Goal: Information Seeking & Learning: Learn about a topic

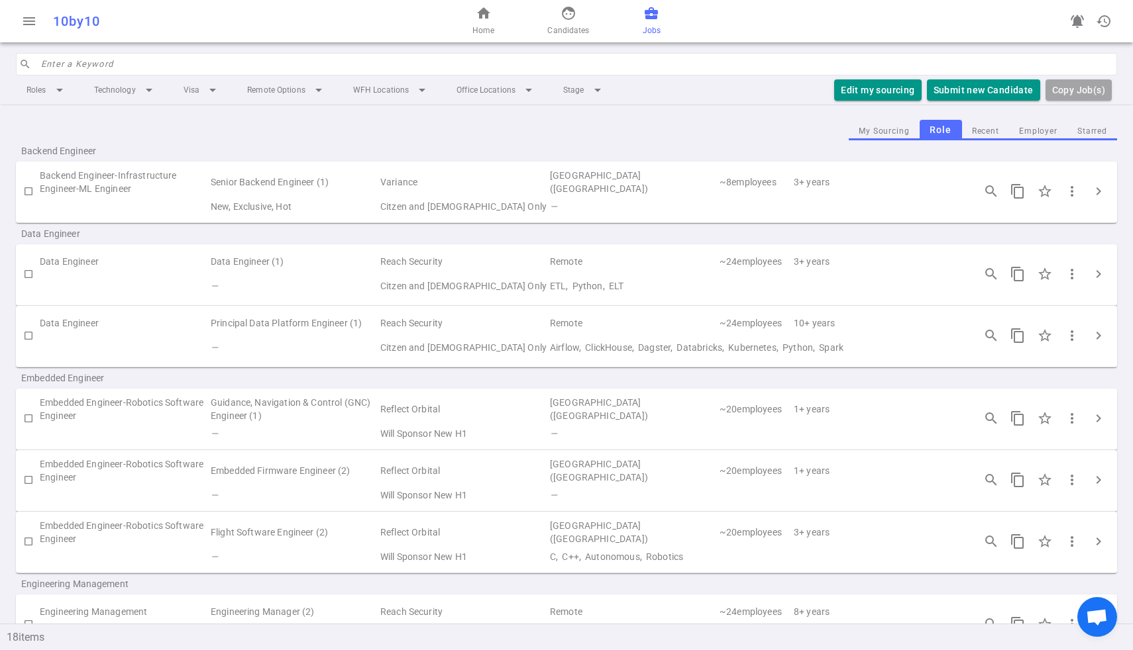
click at [1031, 128] on button "Employer" at bounding box center [1038, 132] width 58 height 18
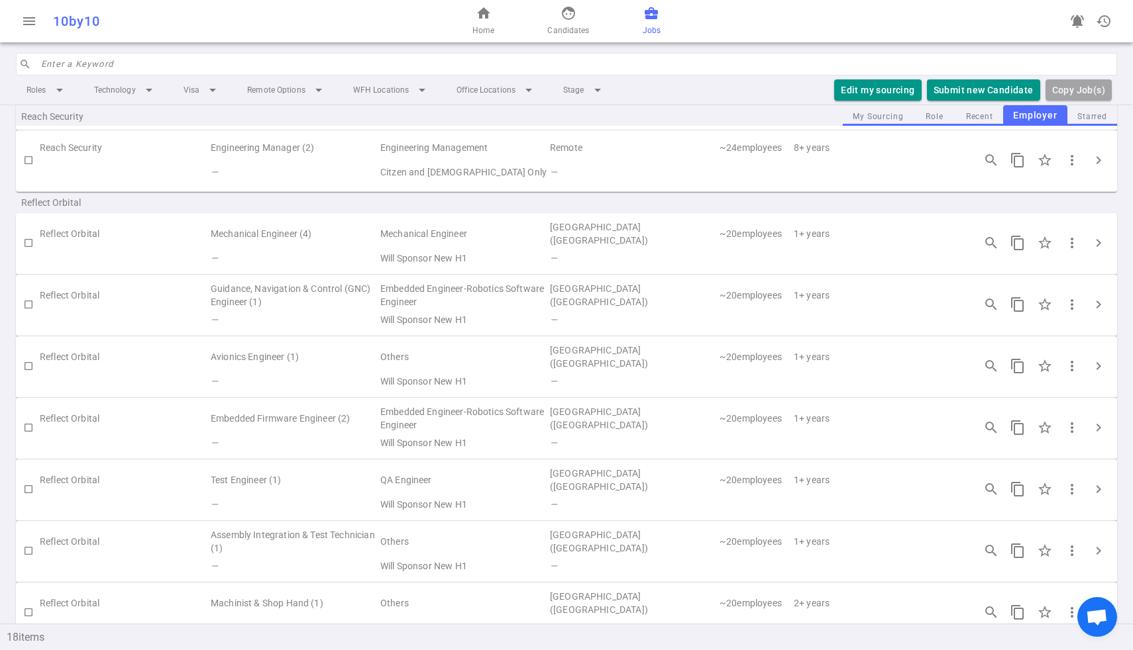
scroll to position [330, 0]
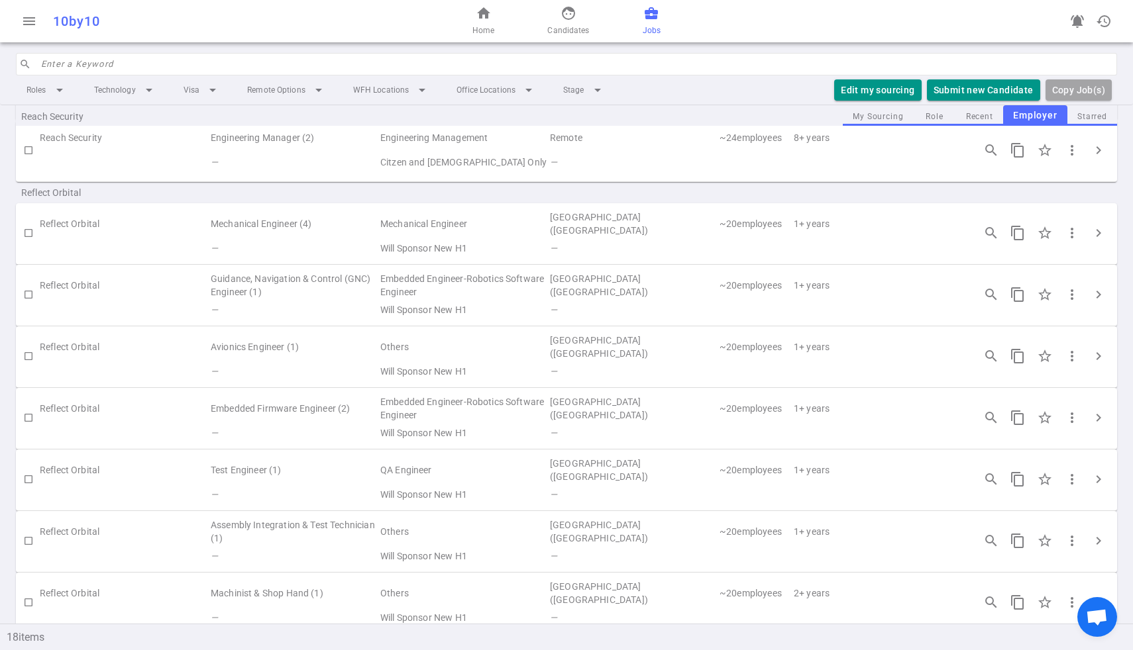
click at [932, 111] on div "Reach Security" at bounding box center [566, 115] width 1101 height 21
click at [933, 116] on div "Reach Security" at bounding box center [566, 115] width 1101 height 21
click at [939, 118] on div "Reach Security" at bounding box center [566, 115] width 1101 height 21
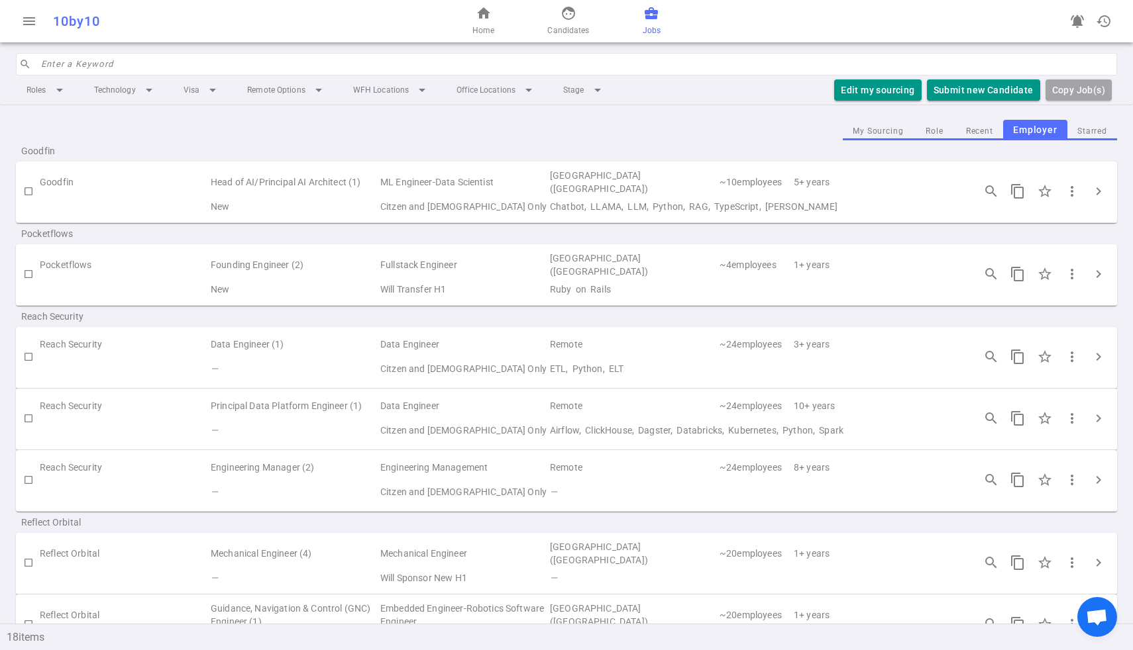
click at [935, 129] on button "Role" at bounding box center [934, 132] width 42 height 18
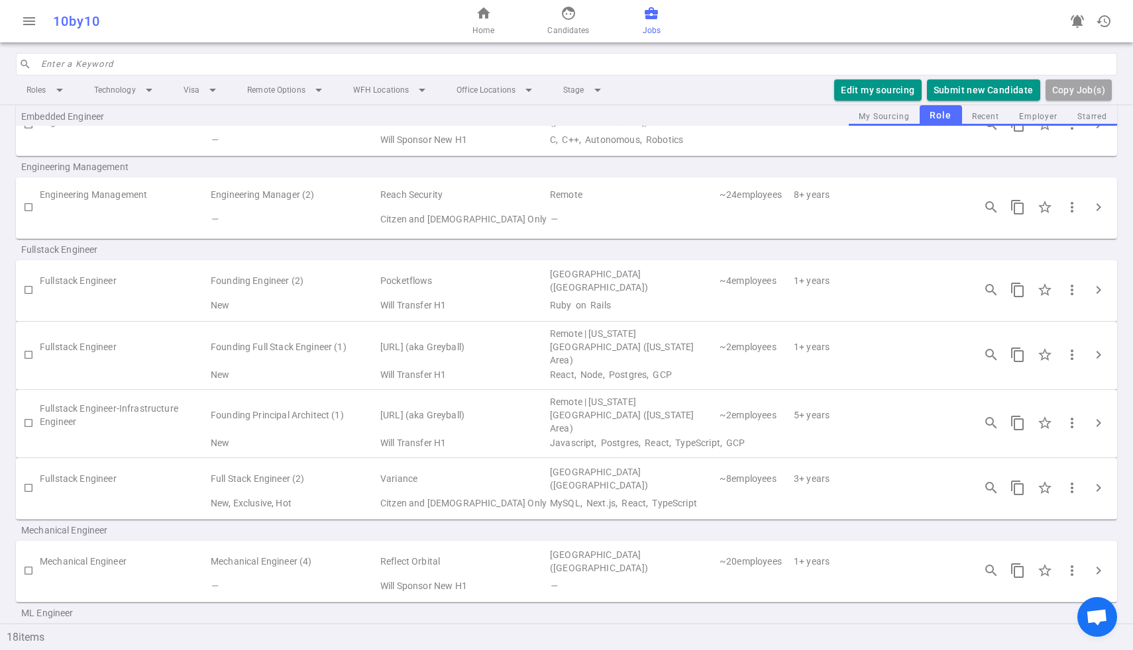
scroll to position [423, 0]
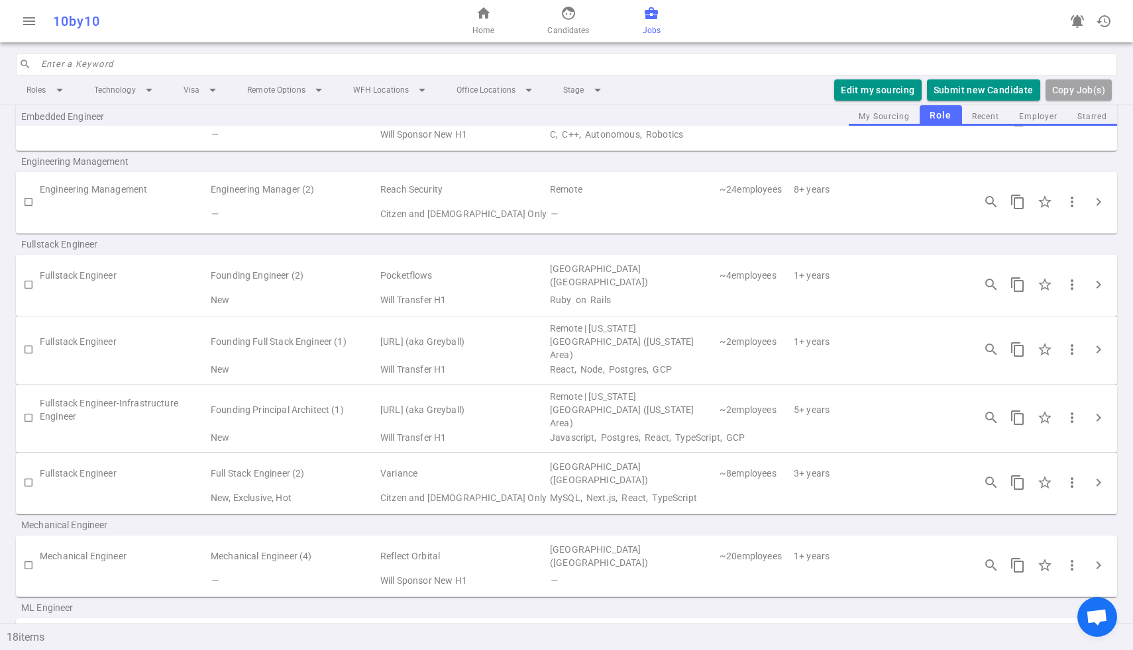
click at [383, 362] on td "Will Transfer H1" at bounding box center [464, 370] width 170 height 16
click at [1096, 344] on span "chevron_right" at bounding box center [1098, 350] width 16 height 16
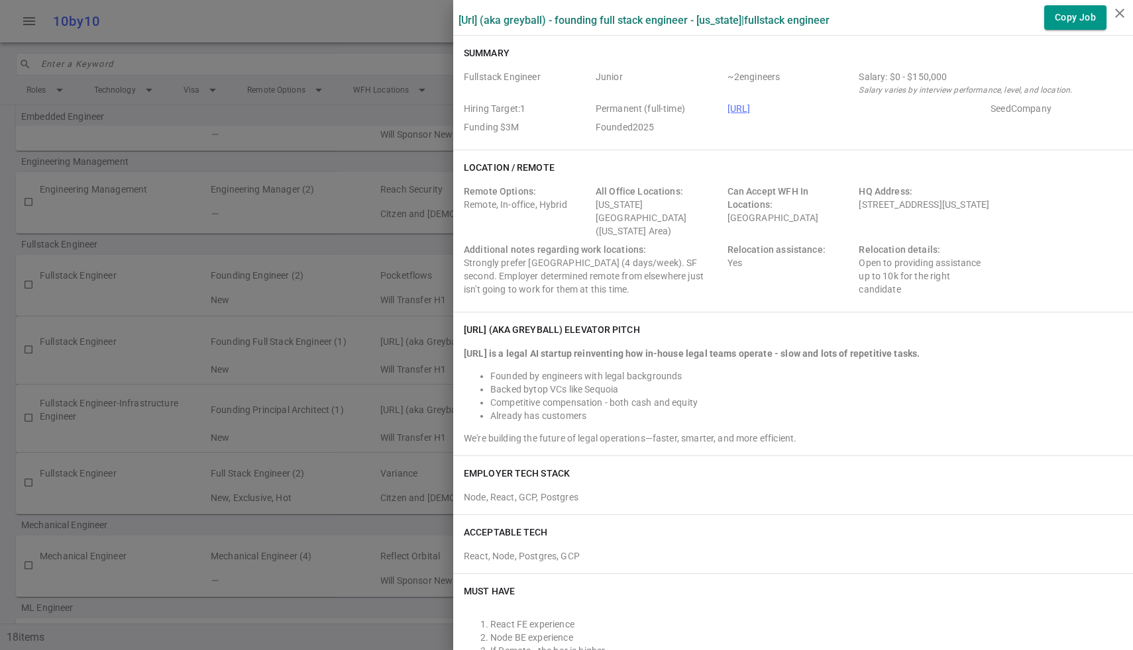
scroll to position [1623, 0]
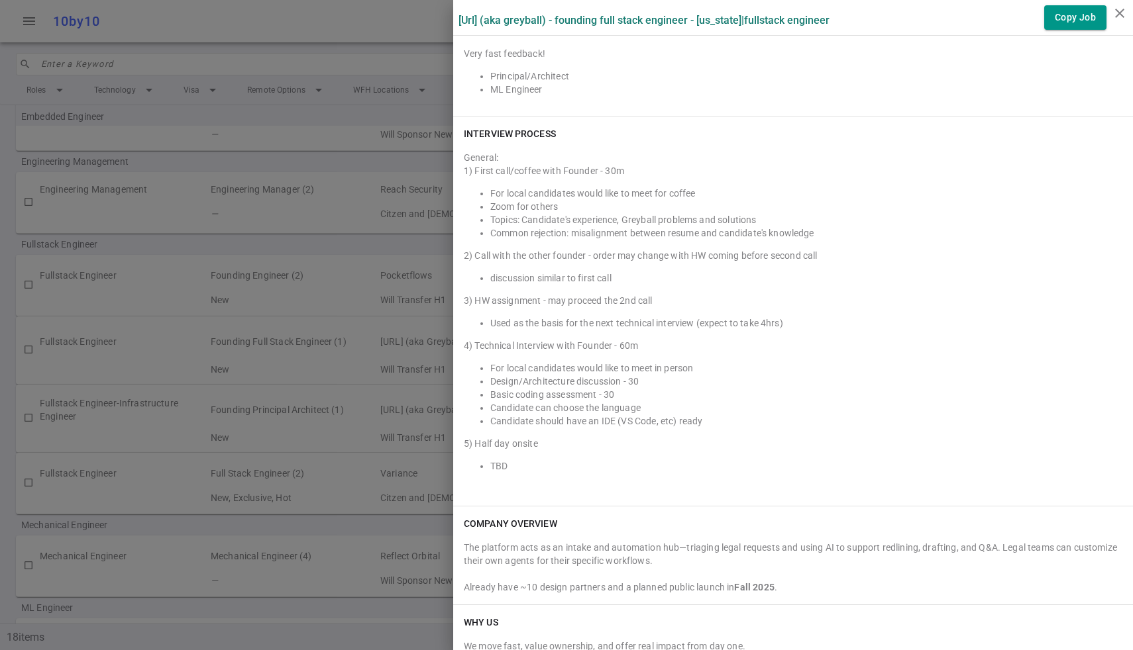
click at [290, 435] on div at bounding box center [566, 325] width 1133 height 650
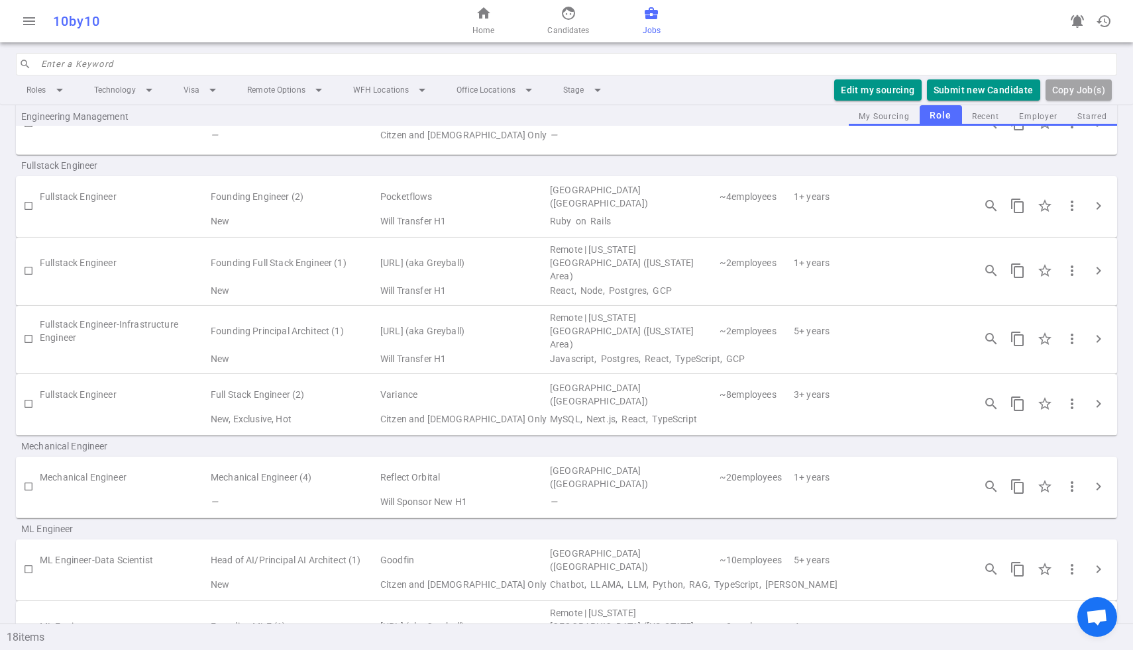
scroll to position [480, 0]
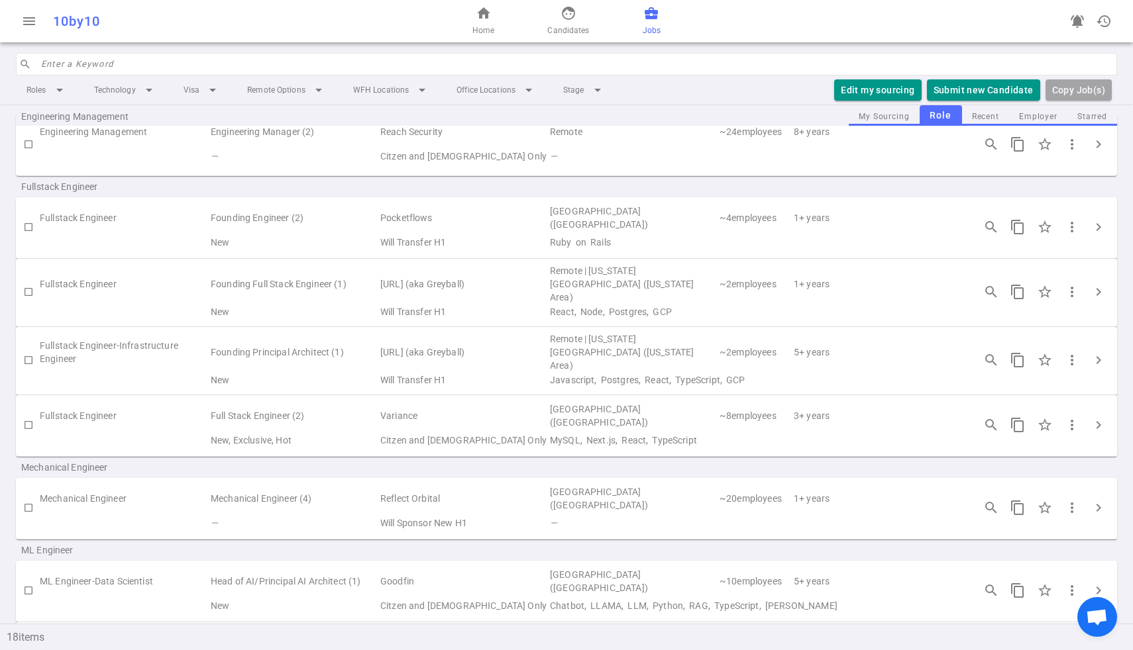
click at [257, 403] on td "Full Stack Engineer (2)" at bounding box center [294, 416] width 170 height 30
click at [1097, 356] on span "chevron_right" at bounding box center [1098, 360] width 16 height 16
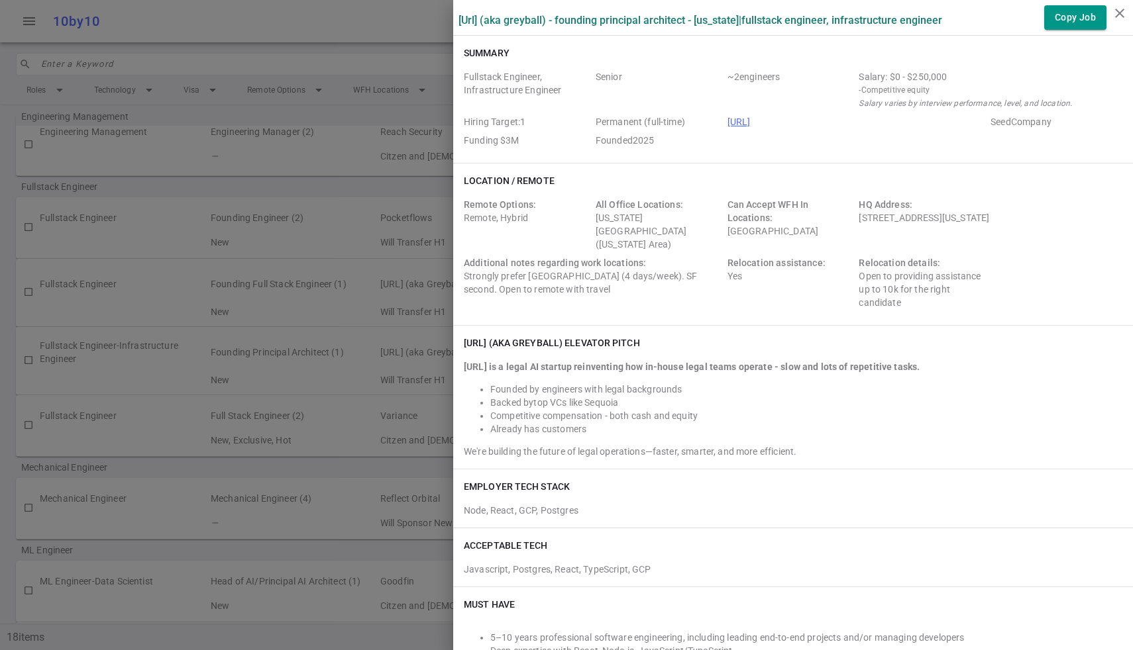
click at [927, 74] on div "Salary: $0 - $250,000" at bounding box center [987, 76] width 258 height 13
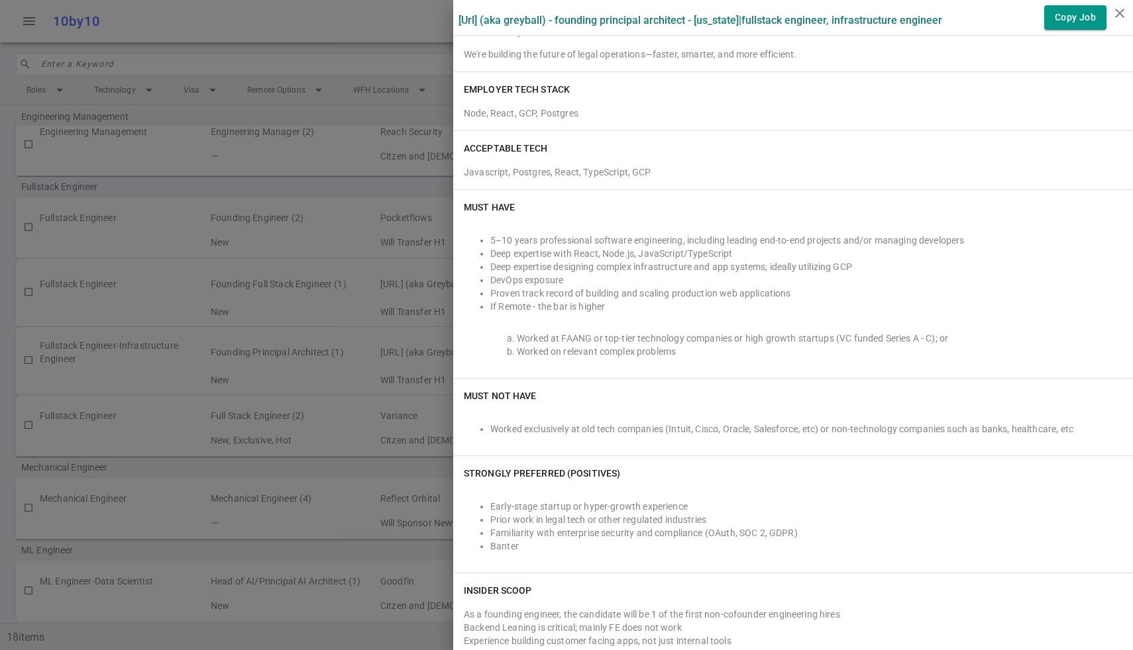
scroll to position [0, 0]
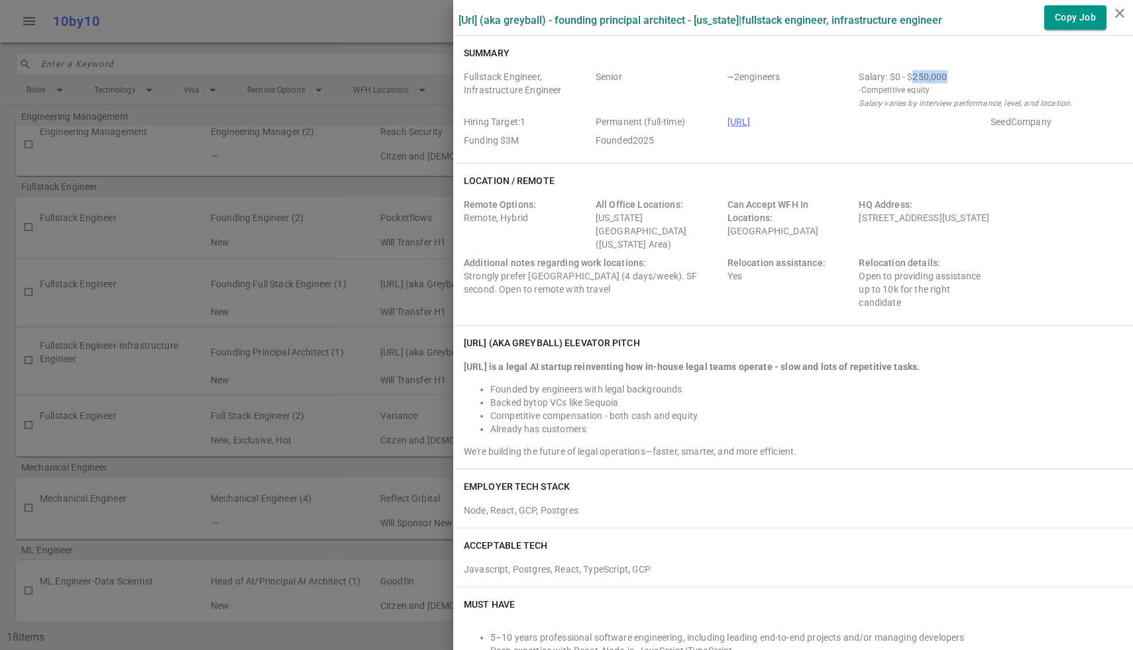
click at [751, 117] on link "[URL]" at bounding box center [738, 122] width 23 height 11
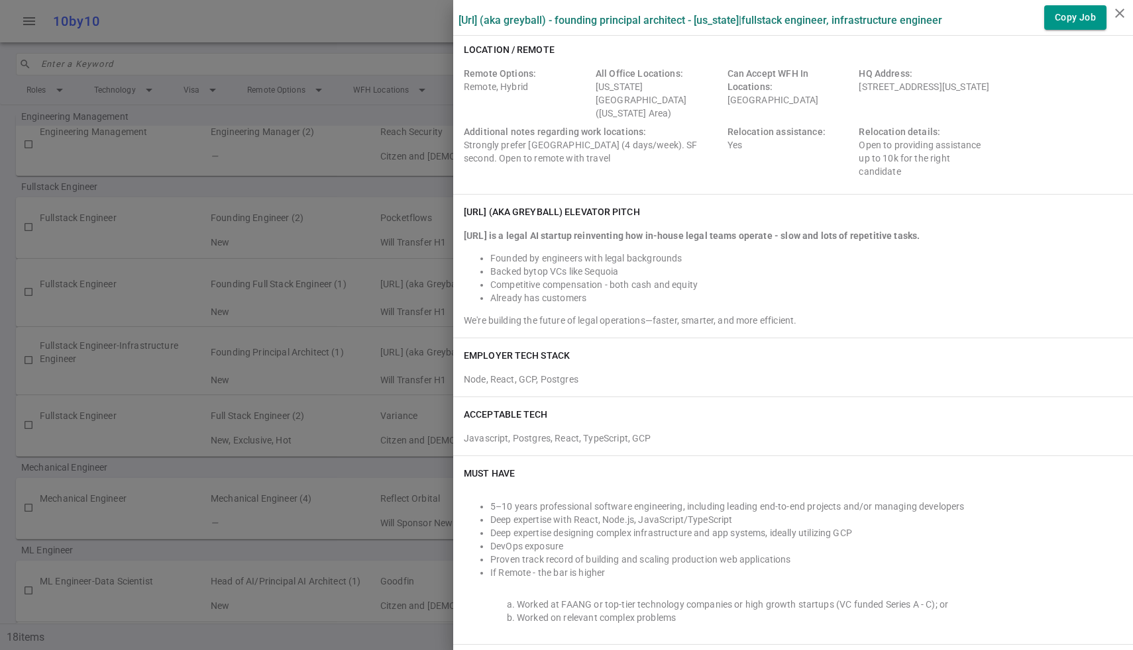
scroll to position [134, 0]
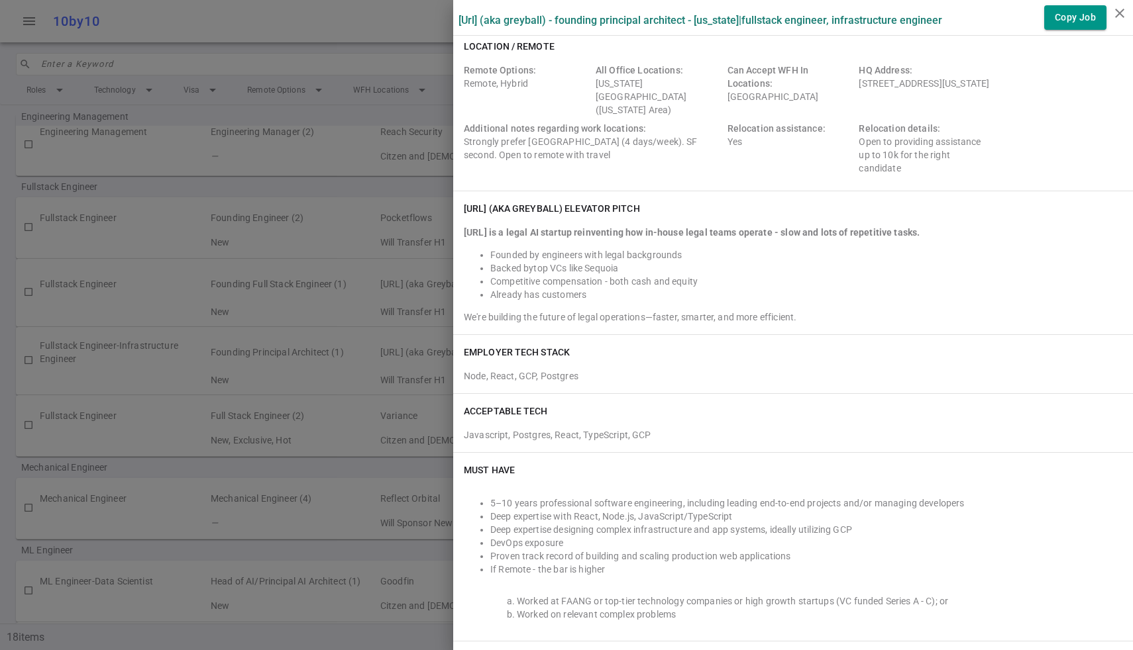
click at [325, 346] on div at bounding box center [566, 325] width 1133 height 650
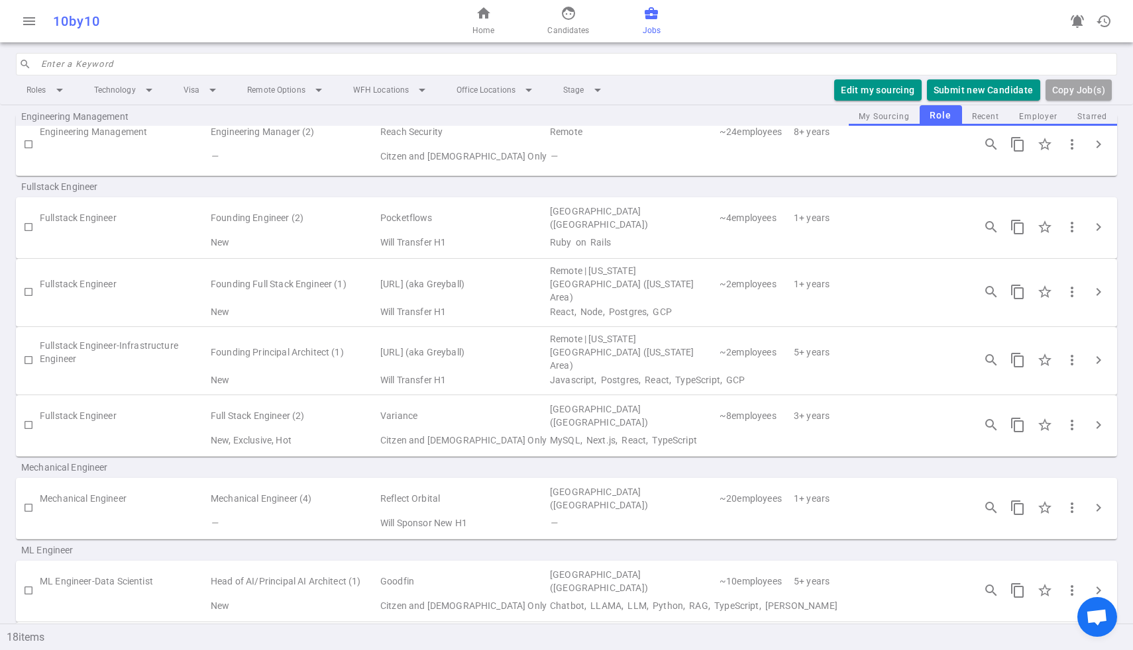
click at [435, 279] on td "[URL] (aka Greyball)" at bounding box center [464, 284] width 170 height 40
click at [1101, 286] on span "chevron_right" at bounding box center [1098, 292] width 16 height 16
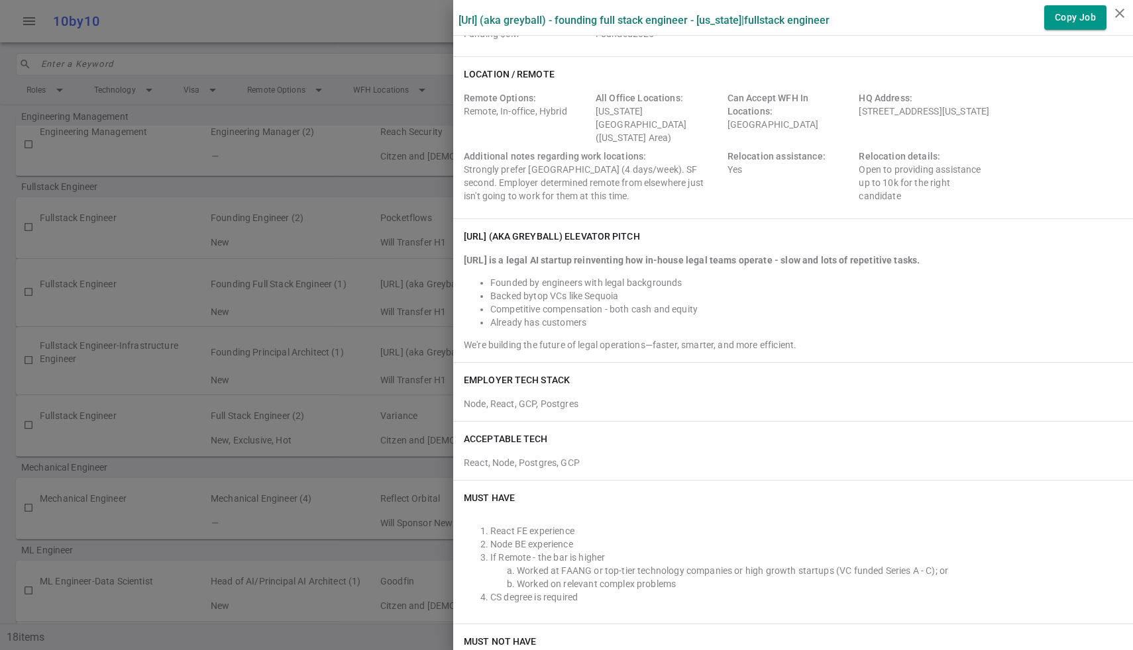
scroll to position [97, 0]
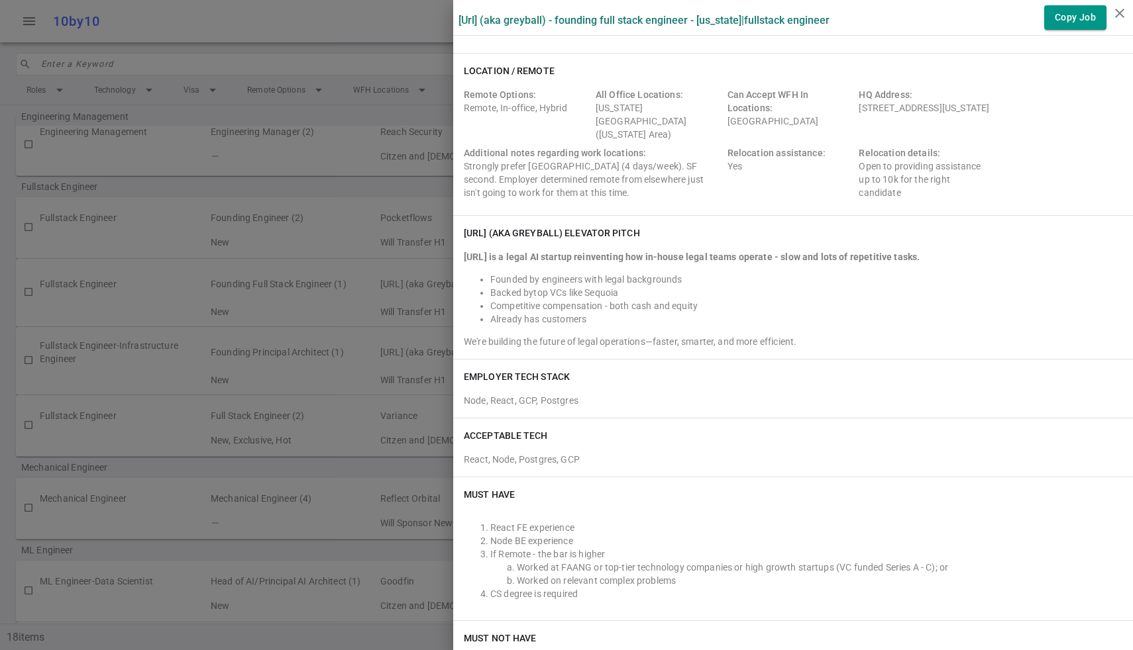
click at [386, 371] on div at bounding box center [566, 325] width 1133 height 650
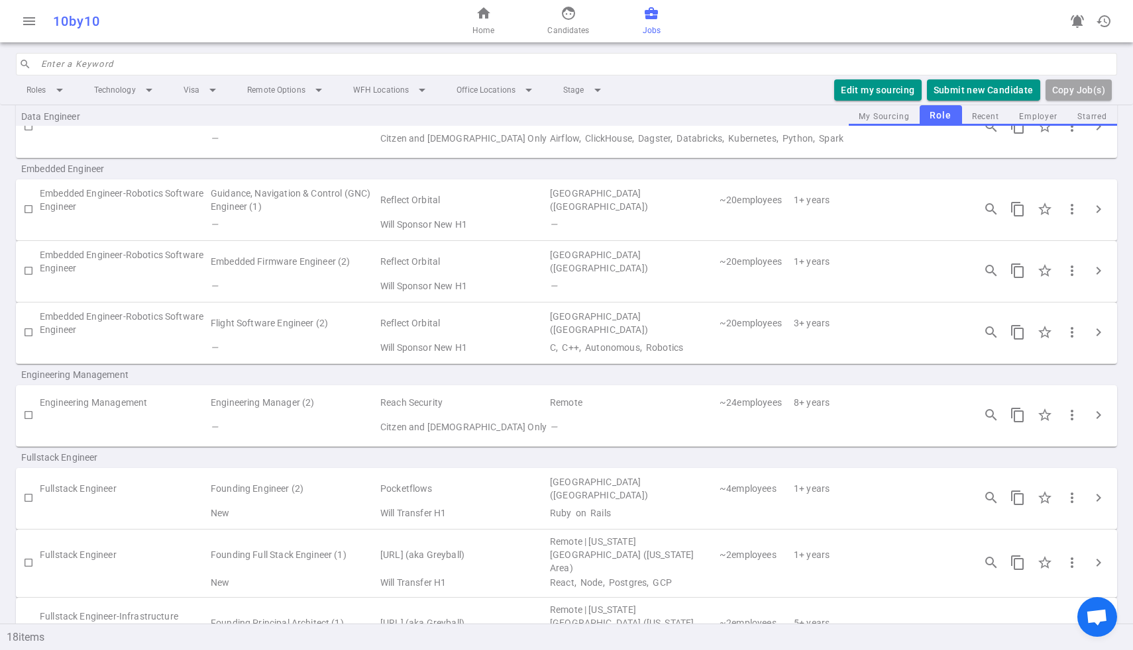
scroll to position [503, 0]
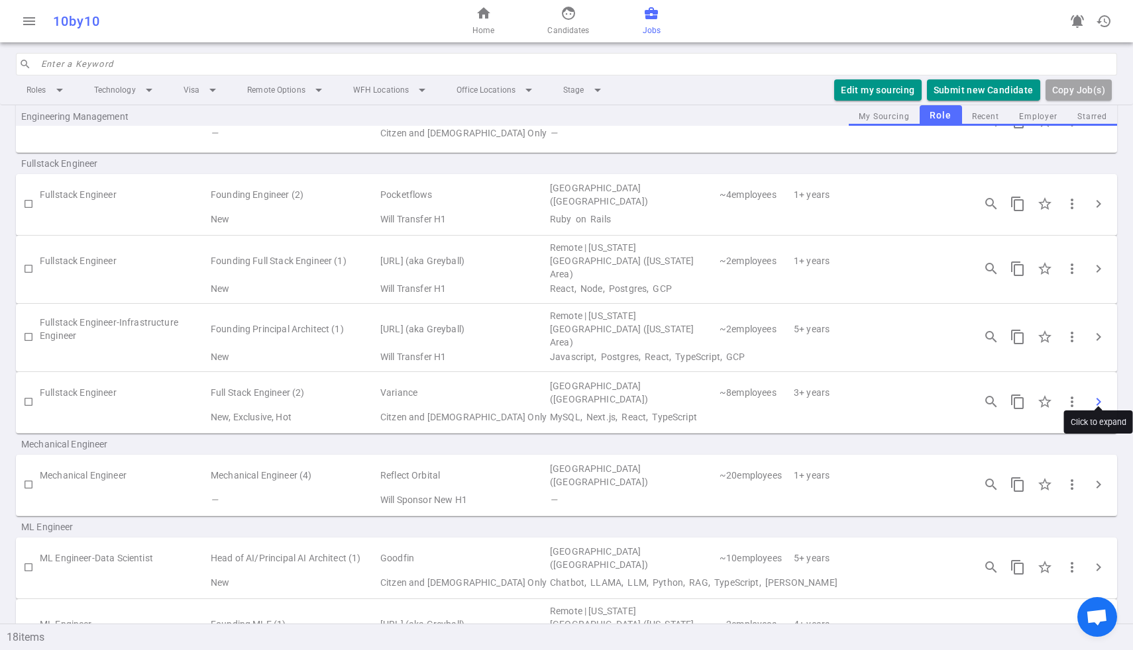
click at [1090, 394] on span "chevron_right" at bounding box center [1098, 402] width 16 height 16
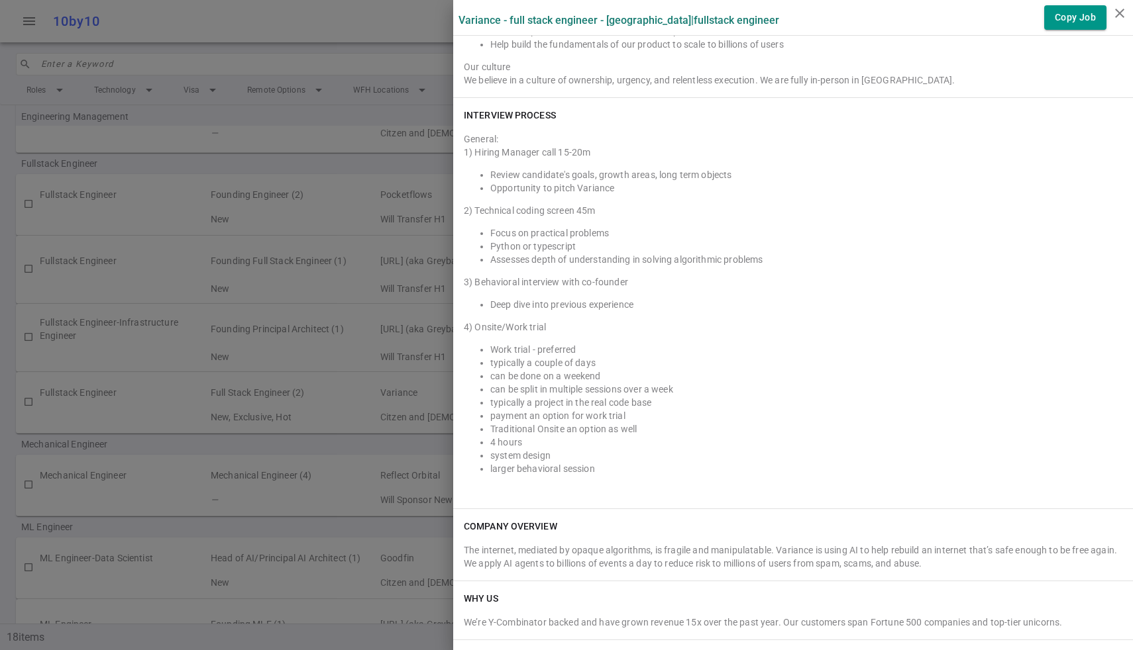
scroll to position [1411, 0]
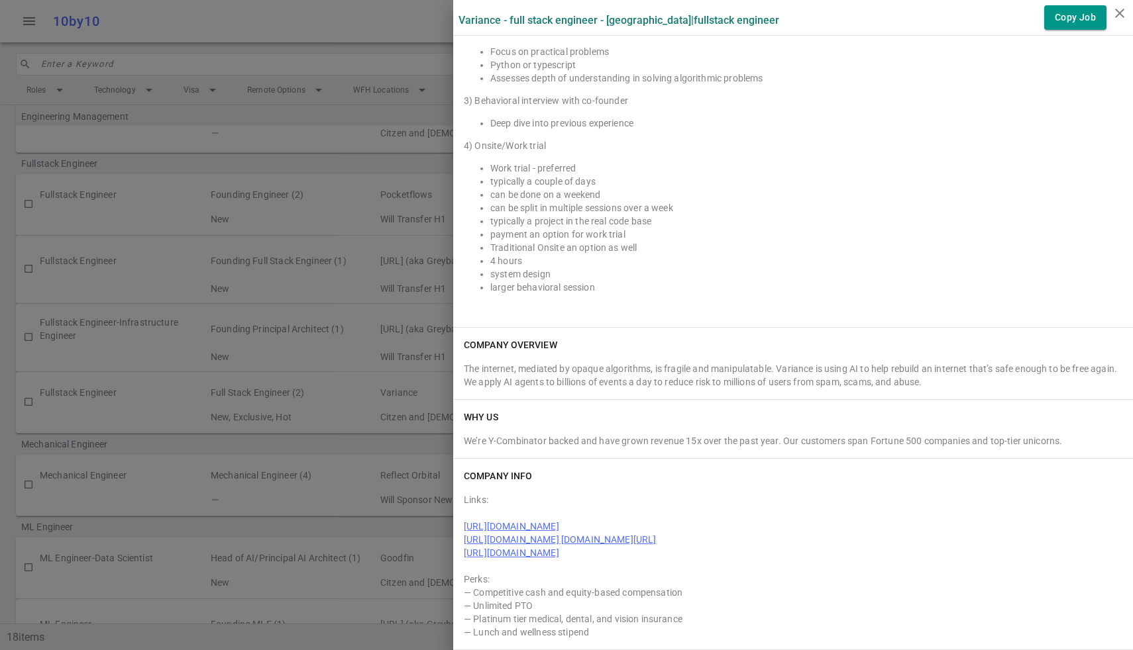
click at [370, 421] on div at bounding box center [566, 325] width 1133 height 650
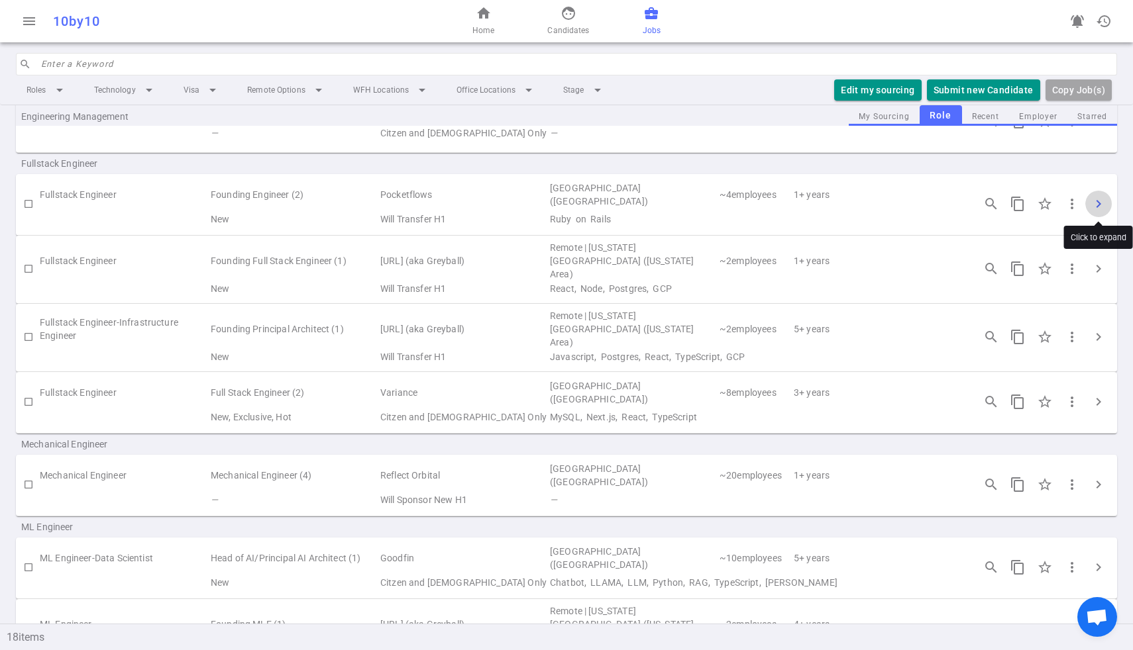
click at [1108, 195] on button "chevron_right" at bounding box center [1098, 204] width 26 height 26
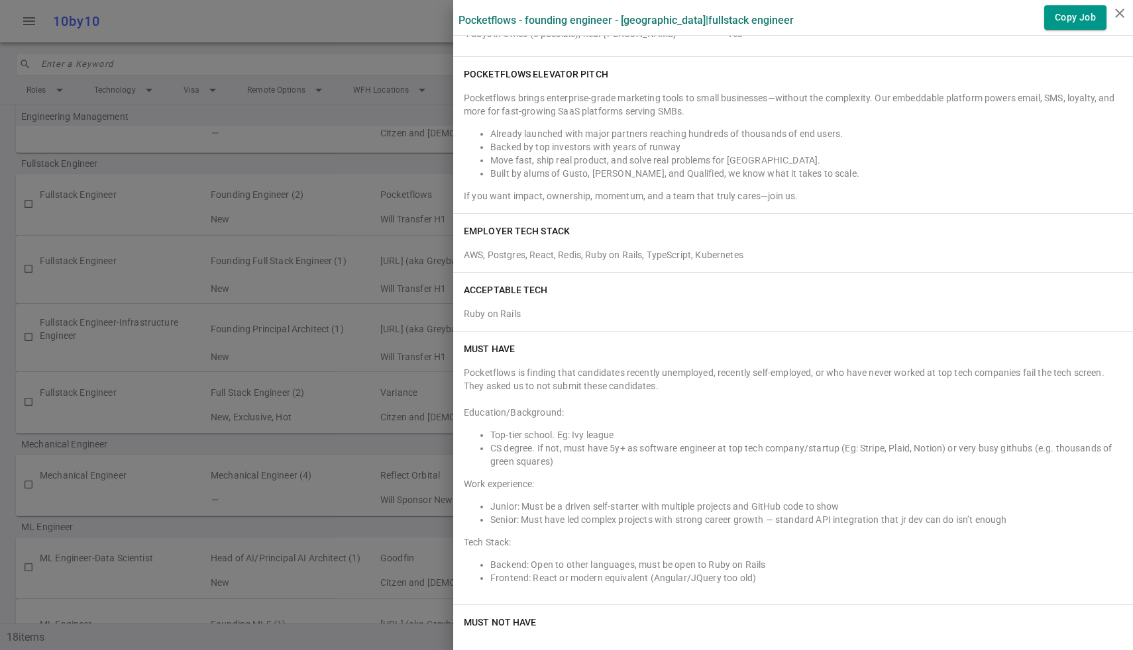
scroll to position [221, 0]
click at [187, 354] on div at bounding box center [566, 325] width 1133 height 650
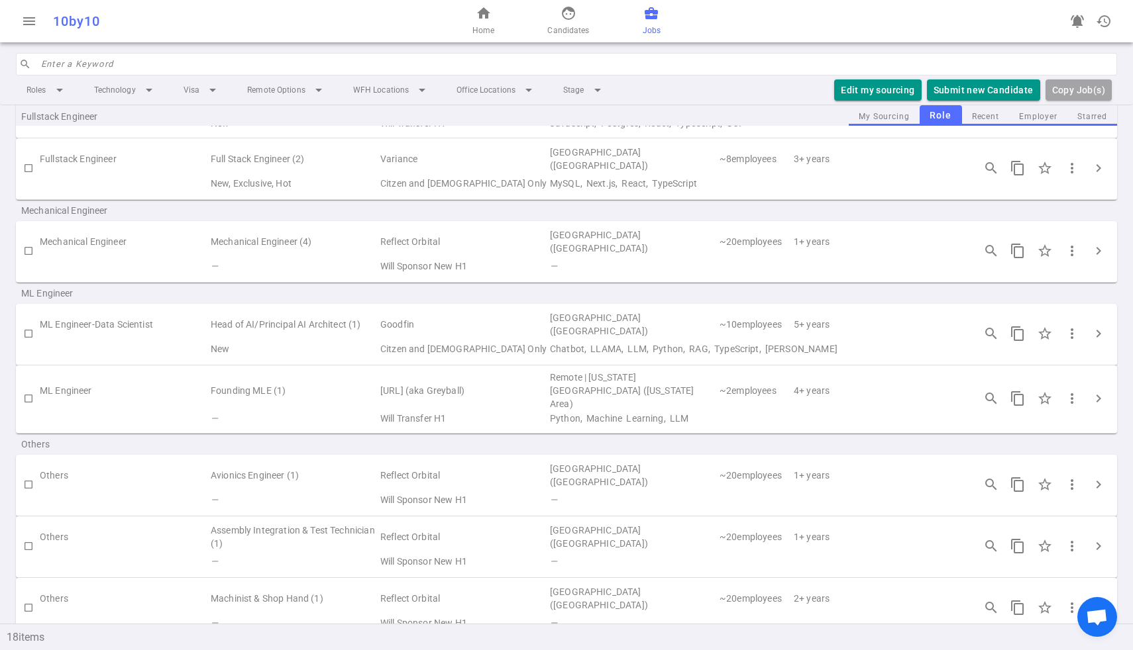
scroll to position [682, 0]
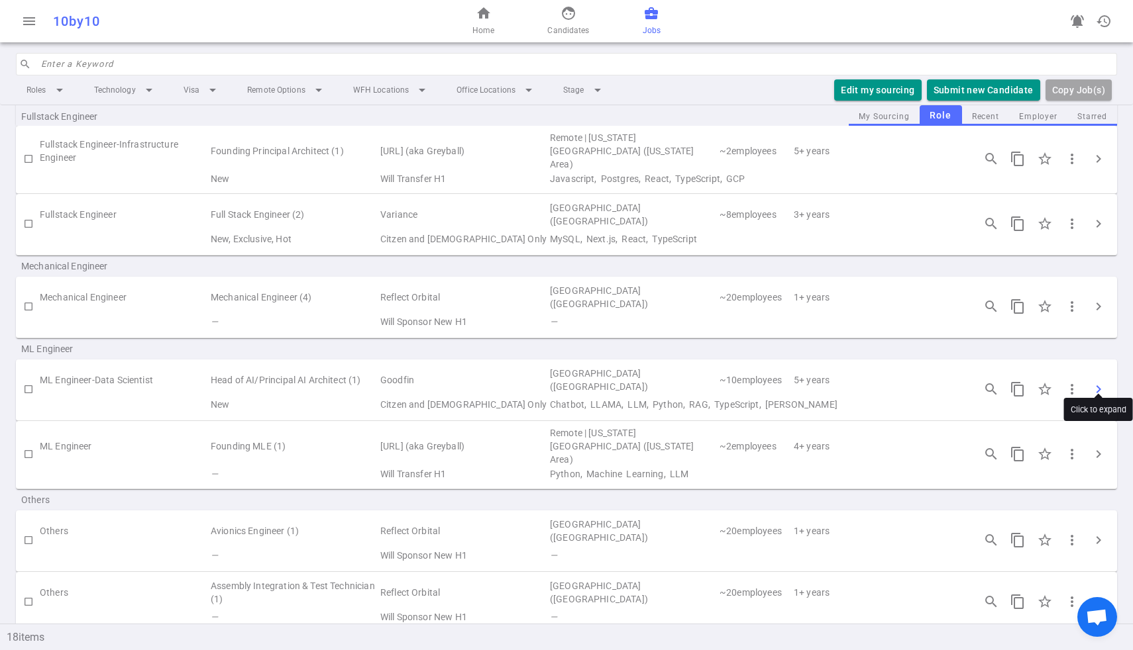
click at [1100, 382] on span "chevron_right" at bounding box center [1098, 390] width 16 height 16
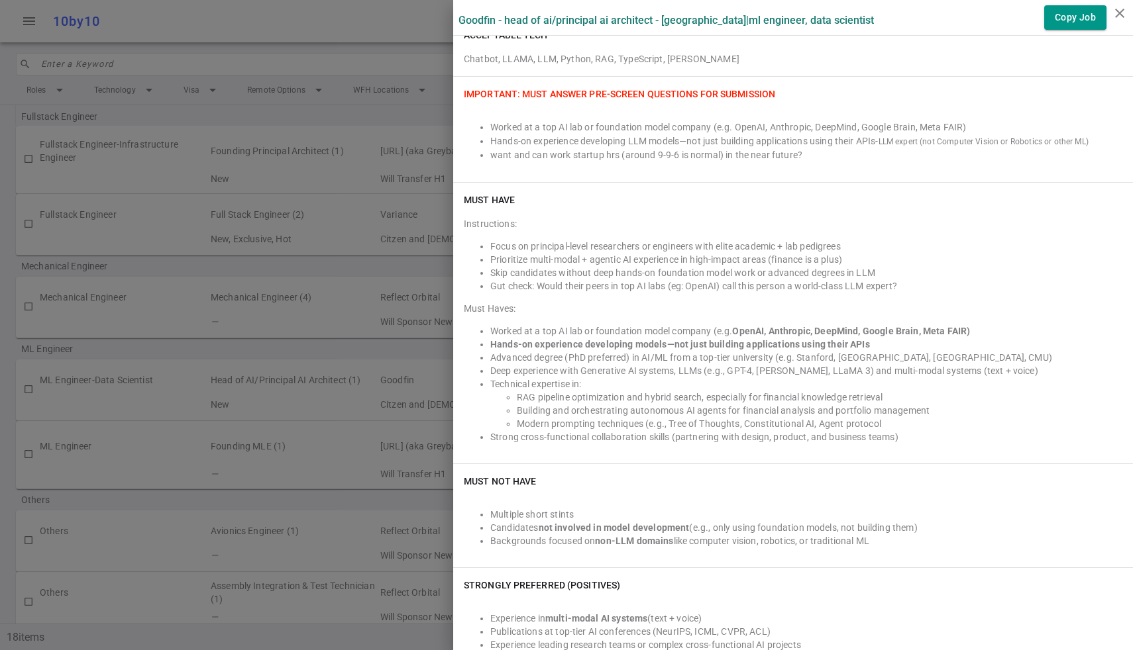
scroll to position [629, 0]
